Goal: Information Seeking & Learning: Understand process/instructions

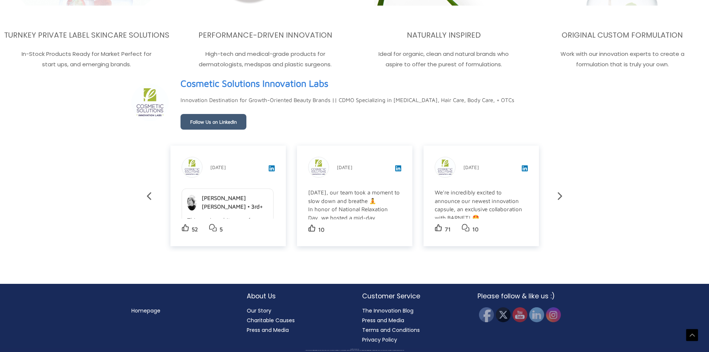
scroll to position [1306, 0]
click at [388, 330] on link "Terms and Conditions" at bounding box center [391, 329] width 58 height 7
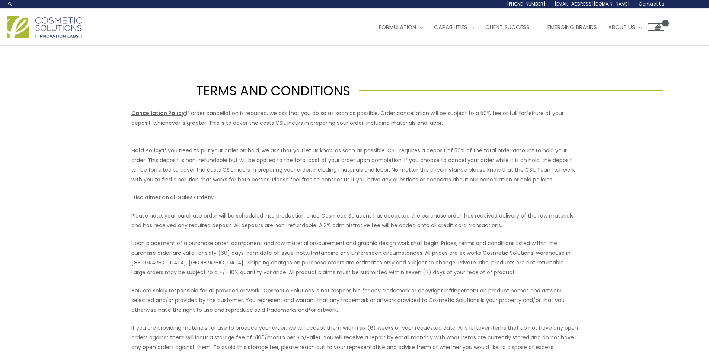
drag, startPoint x: 131, startPoint y: 114, endPoint x: 472, endPoint y: 122, distance: 340.8
click at [472, 122] on p "Cancellation Policy: If order cancellation is required, we ask that you do so a…" at bounding box center [354, 117] width 447 height 19
copy p "Cancellation Policy: If order cancellation is required, we ask that you do so a…"
click at [156, 261] on p "Upon placement of a purchase order, component and raw material procurement and …" at bounding box center [354, 257] width 447 height 39
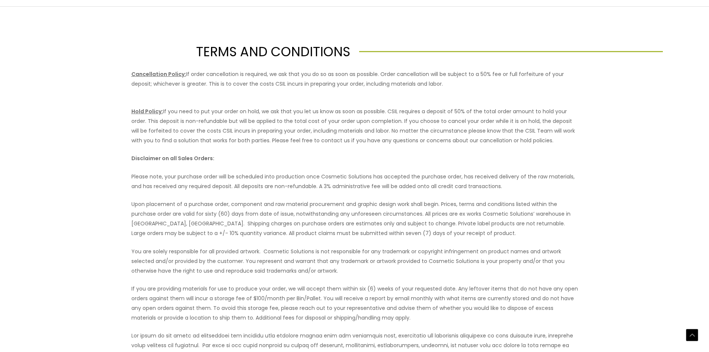
scroll to position [149, 0]
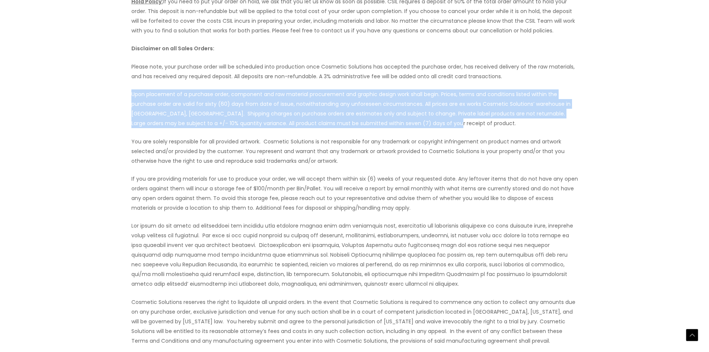
drag, startPoint x: 132, startPoint y: 93, endPoint x: 481, endPoint y: 122, distance: 350.1
click at [481, 122] on p "Upon placement of a purchase order, component and raw material procurement and …" at bounding box center [354, 108] width 447 height 39
copy p "Upon placement of a purchase order, component and raw material procurement and …"
